Goal: Task Accomplishment & Management: Manage account settings

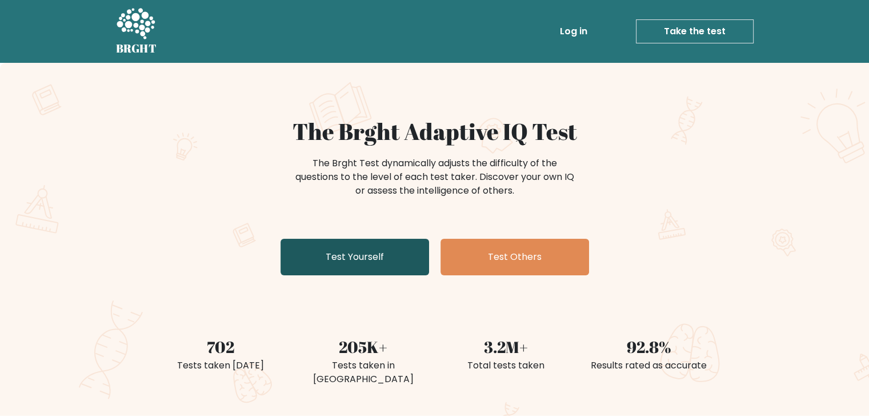
click at [361, 255] on link "Test Yourself" at bounding box center [355, 257] width 149 height 37
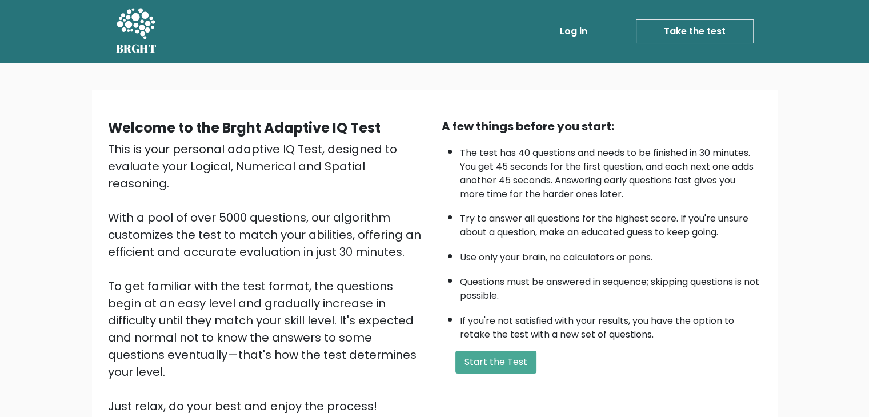
click at [717, 31] on link "Take the test" at bounding box center [695, 31] width 118 height 24
click at [716, 23] on link "Take the test" at bounding box center [695, 31] width 118 height 24
click at [689, 24] on link "Take the test" at bounding box center [695, 31] width 118 height 24
click at [727, 29] on link "Take the test" at bounding box center [695, 31] width 118 height 24
click at [574, 29] on link "Log in" at bounding box center [574, 31] width 37 height 23
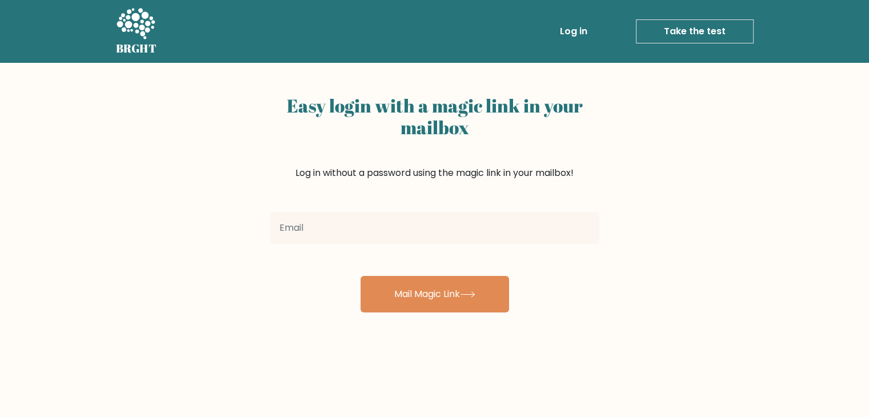
click at [689, 34] on link "Take the test" at bounding box center [695, 31] width 118 height 24
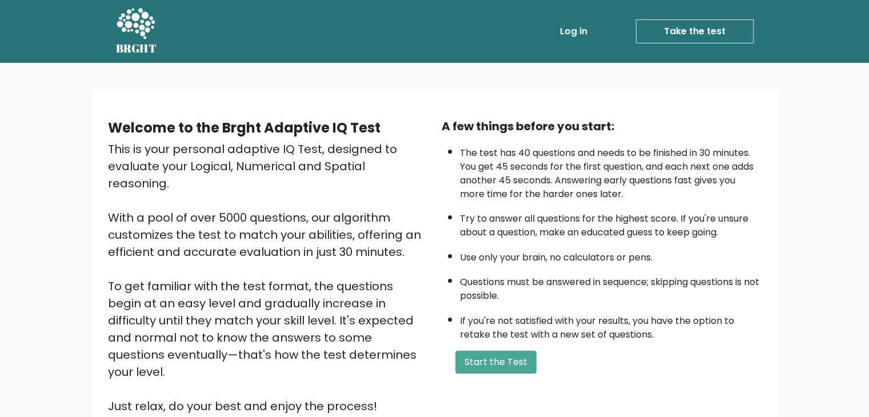
click at [574, 42] on link "Log in" at bounding box center [574, 31] width 37 height 23
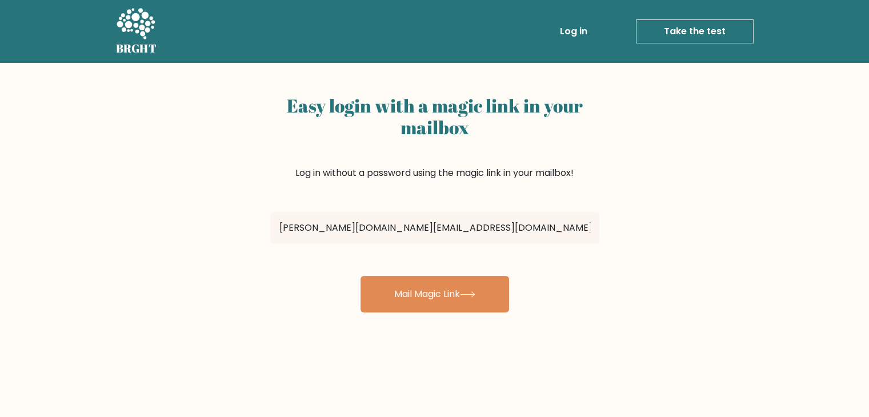
type input "[DOMAIN_NAME][EMAIL_ADDRESS][DOMAIN_NAME]"
click at [361, 276] on button "Mail Magic Link" at bounding box center [435, 294] width 149 height 37
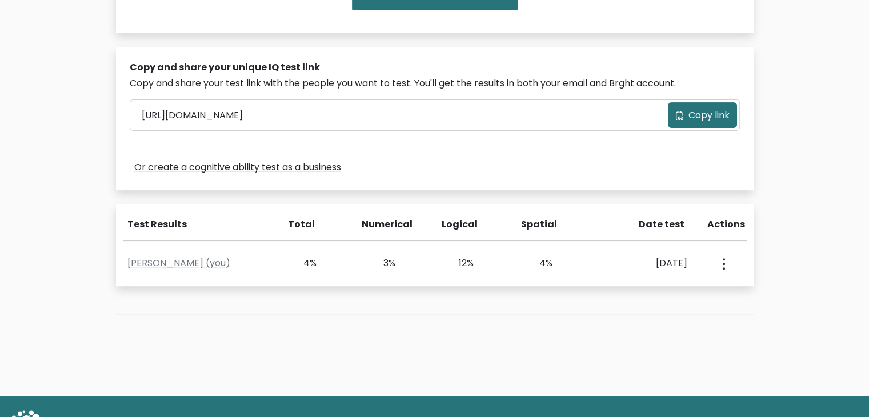
scroll to position [315, 0]
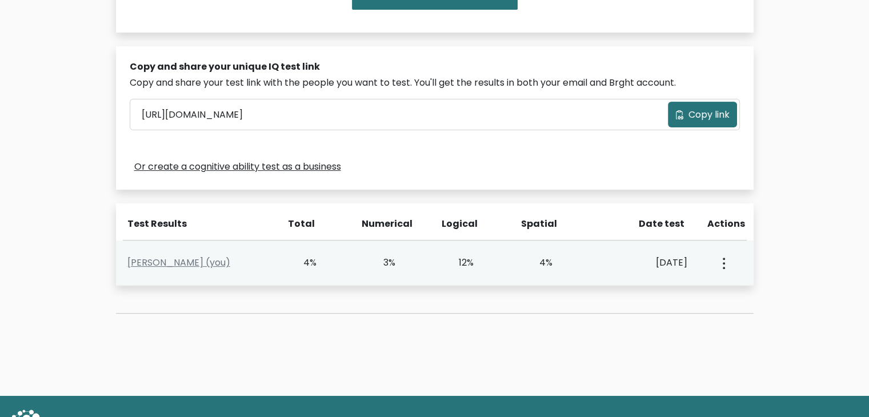
click at [724, 262] on circle "button" at bounding box center [724, 263] width 2 height 2
click at [752, 292] on link "View Profile" at bounding box center [764, 296] width 90 height 18
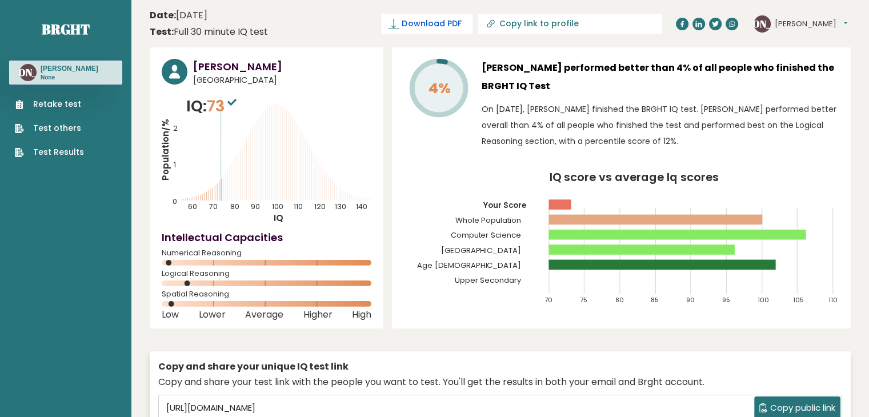
click at [461, 25] on span "Download PDF" at bounding box center [431, 24] width 59 height 12
click at [787, 21] on button "[PERSON_NAME]" at bounding box center [811, 23] width 73 height 11
click at [697, 30] on div at bounding box center [707, 24] width 62 height 18
click at [48, 155] on link "Test Results" at bounding box center [49, 152] width 69 height 12
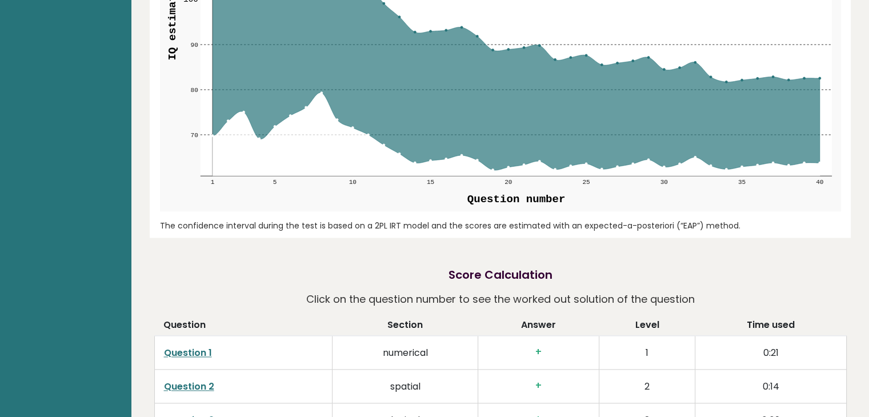
scroll to position [1532, 0]
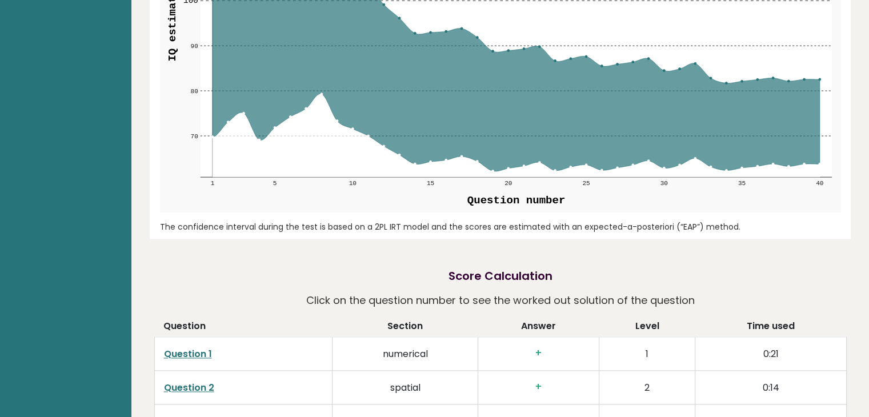
click at [60, 130] on aside "Brght JO Joi Cristia Olaez None Retake test Test others Test Results" at bounding box center [65, 157] width 131 height 3379
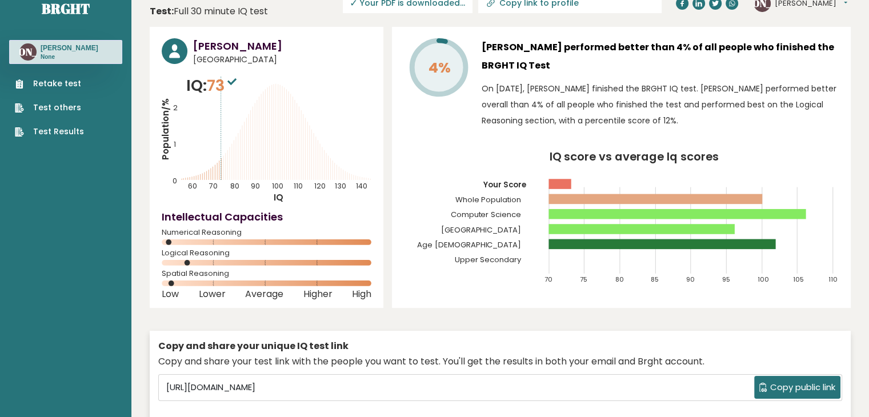
scroll to position [0, 0]
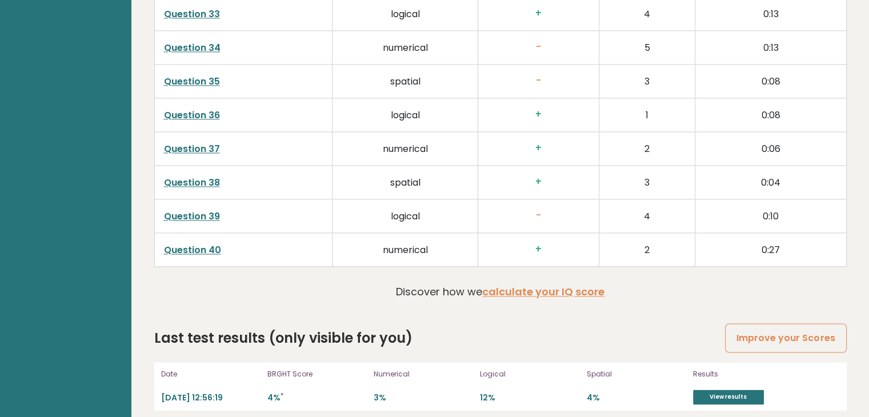
scroll to position [1673, 0]
